Goal: Navigation & Orientation: Find specific page/section

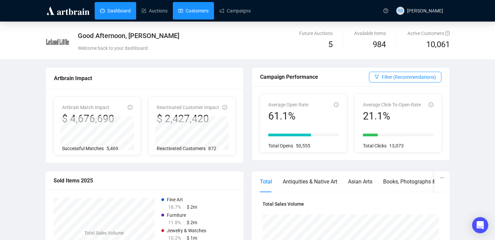
click at [206, 11] on link "Customers" at bounding box center [193, 11] width 30 height 18
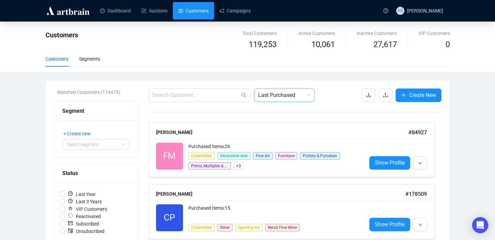
click at [288, 91] on span "Last Purchased" at bounding box center [284, 95] width 53 height 13
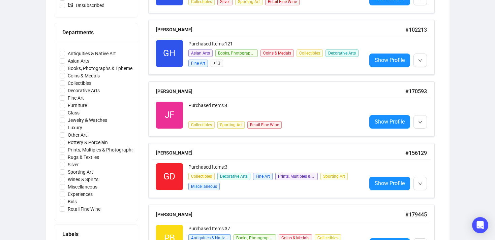
scroll to position [223, 0]
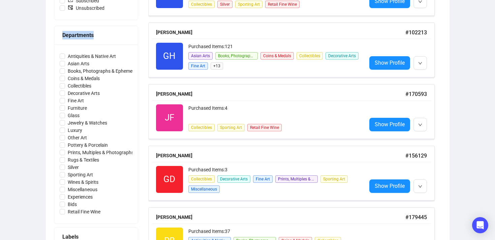
copy div "Departments"
drag, startPoint x: 105, startPoint y: 36, endPoint x: 59, endPoint y: 36, distance: 46.2
click at [59, 36] on div "Departments" at bounding box center [96, 35] width 84 height 19
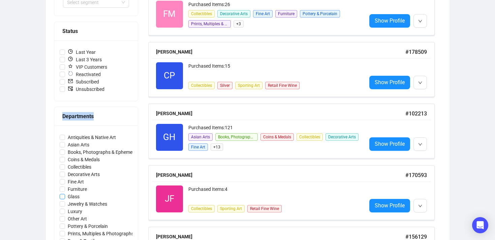
scroll to position [0, 0]
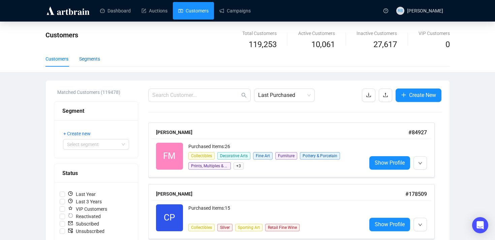
click at [94, 59] on div "Segments" at bounding box center [89, 58] width 21 height 7
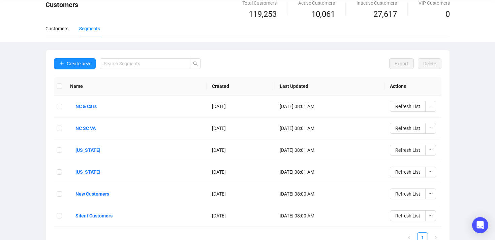
scroll to position [47, 0]
